Goal: Transaction & Acquisition: Purchase product/service

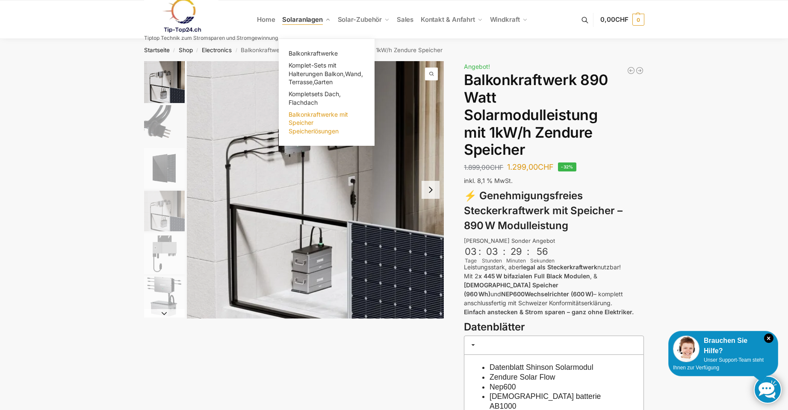
click at [306, 115] on span "Balkonkraftwerke mit Speicher Speicherlösungen" at bounding box center [318, 123] width 59 height 24
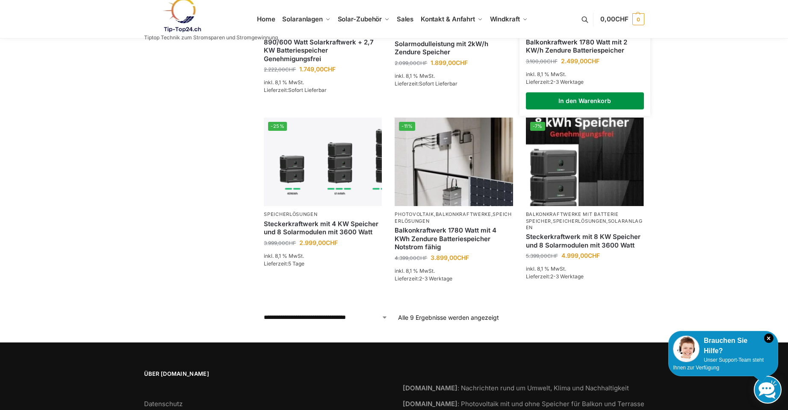
scroll to position [385, 0]
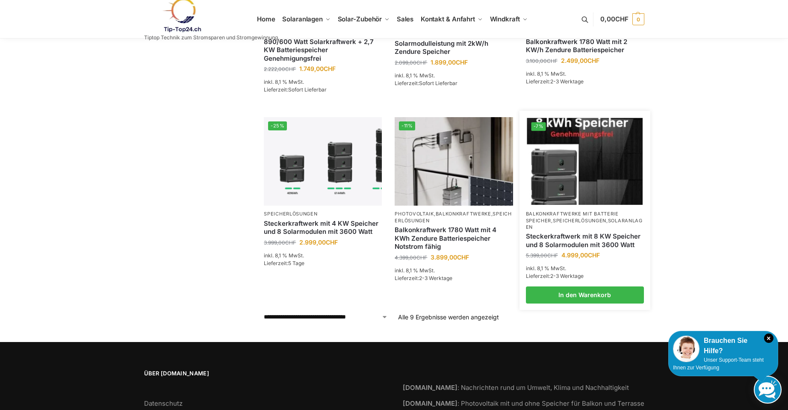
click at [575, 172] on img at bounding box center [585, 161] width 116 height 87
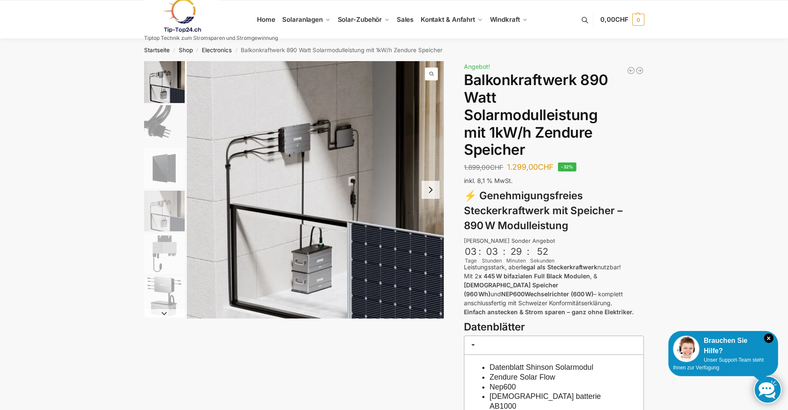
click at [272, 21] on link at bounding box center [211, 15] width 134 height 35
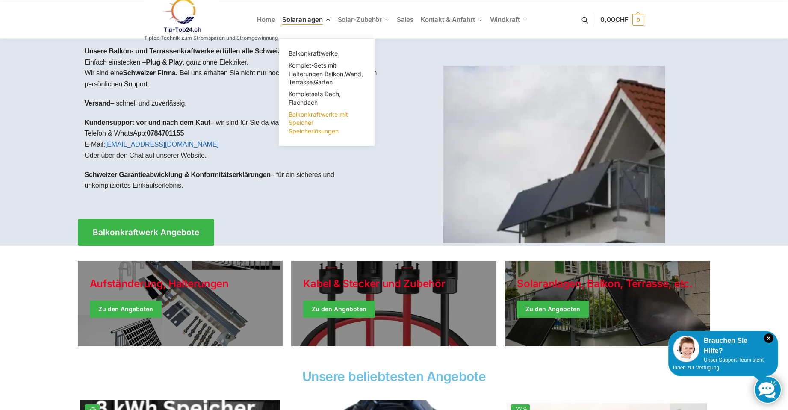
click at [315, 117] on span "Balkonkraftwerke mit Speicher Speicherlösungen" at bounding box center [318, 123] width 59 height 24
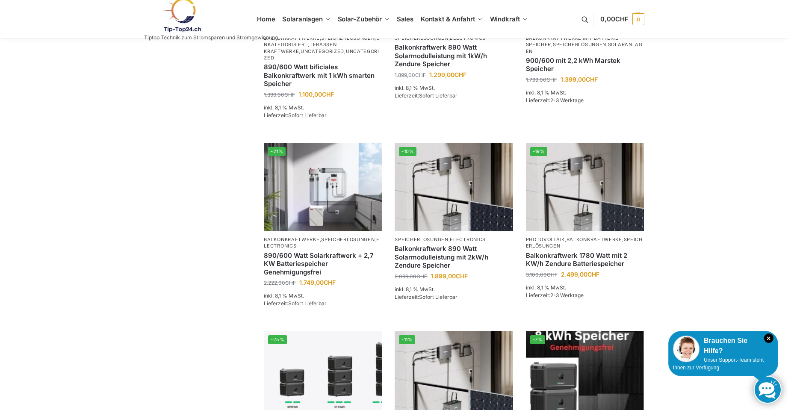
scroll to position [427, 0]
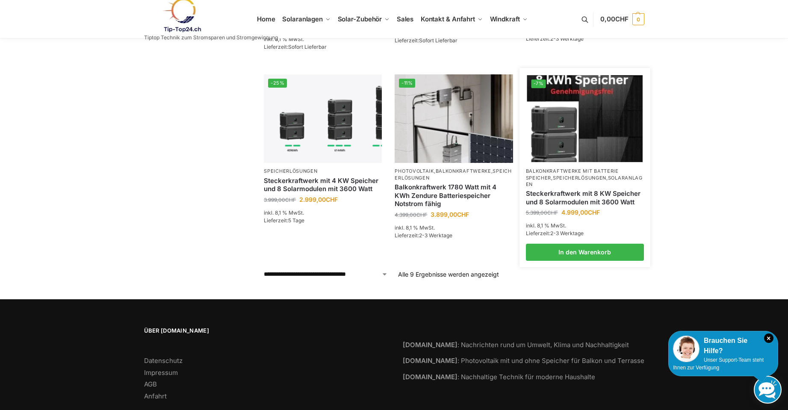
click at [568, 126] on img at bounding box center [585, 118] width 116 height 87
